Goal: Information Seeking & Learning: Learn about a topic

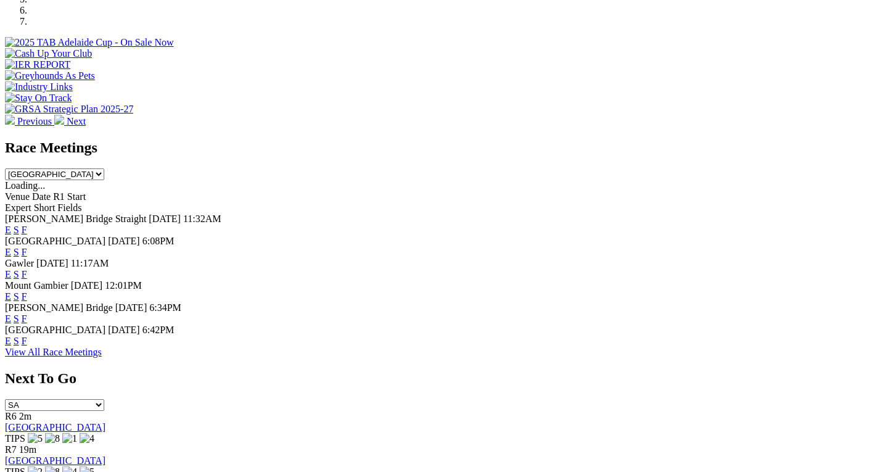
scroll to position [449, 0]
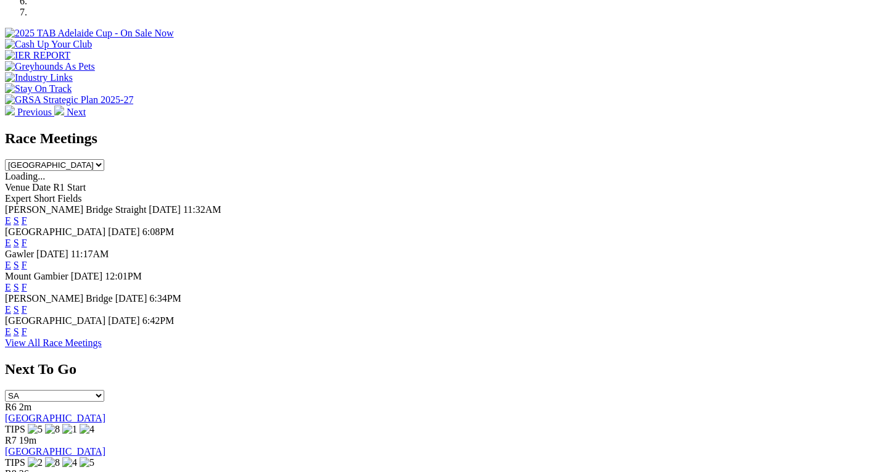
click at [27, 326] on link "F" at bounding box center [25, 331] width 6 height 10
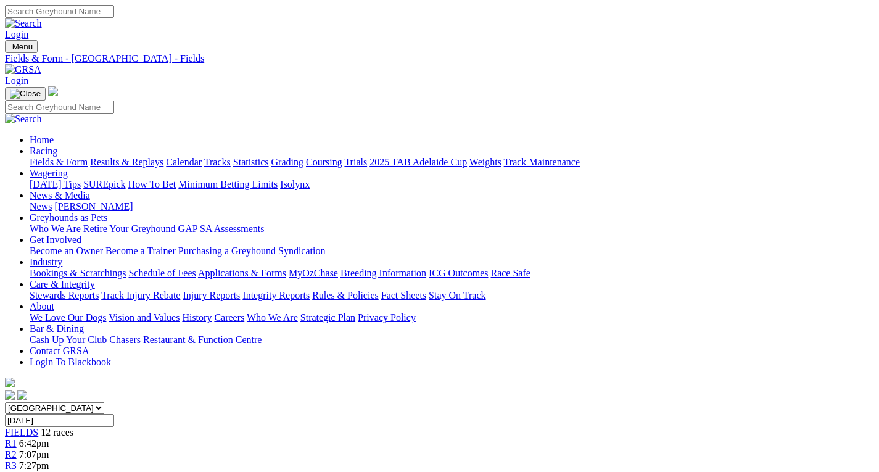
click at [310, 290] on link "Integrity Reports" at bounding box center [275, 295] width 67 height 10
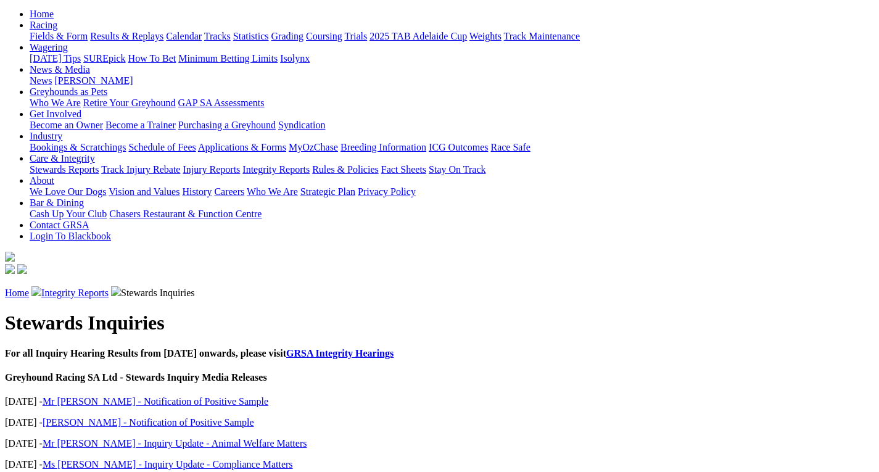
scroll to position [93, 0]
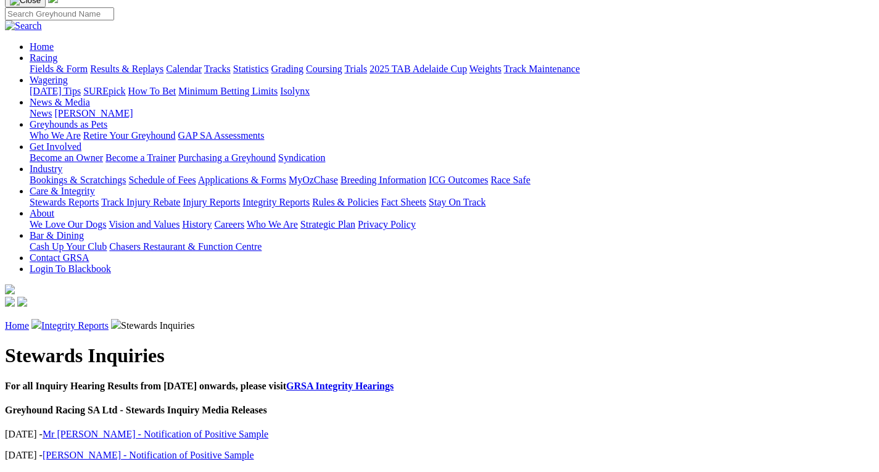
click at [352, 380] on link "GRSA Integrity Hearings" at bounding box center [339, 385] width 107 height 10
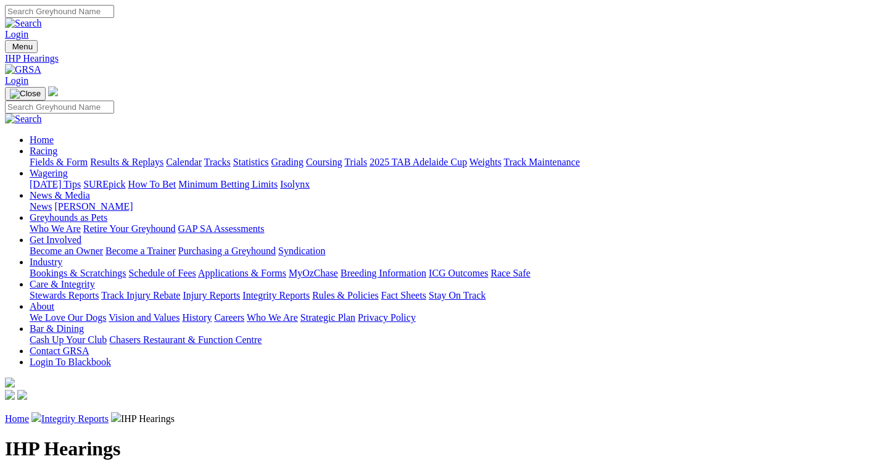
click at [109, 413] on link "Integrity Reports" at bounding box center [74, 418] width 67 height 10
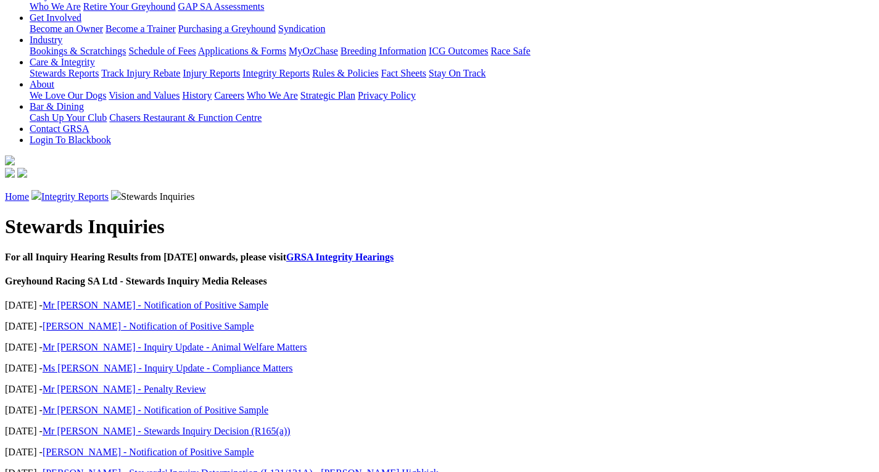
scroll to position [247, 0]
